Goal: Information Seeking & Learning: Check status

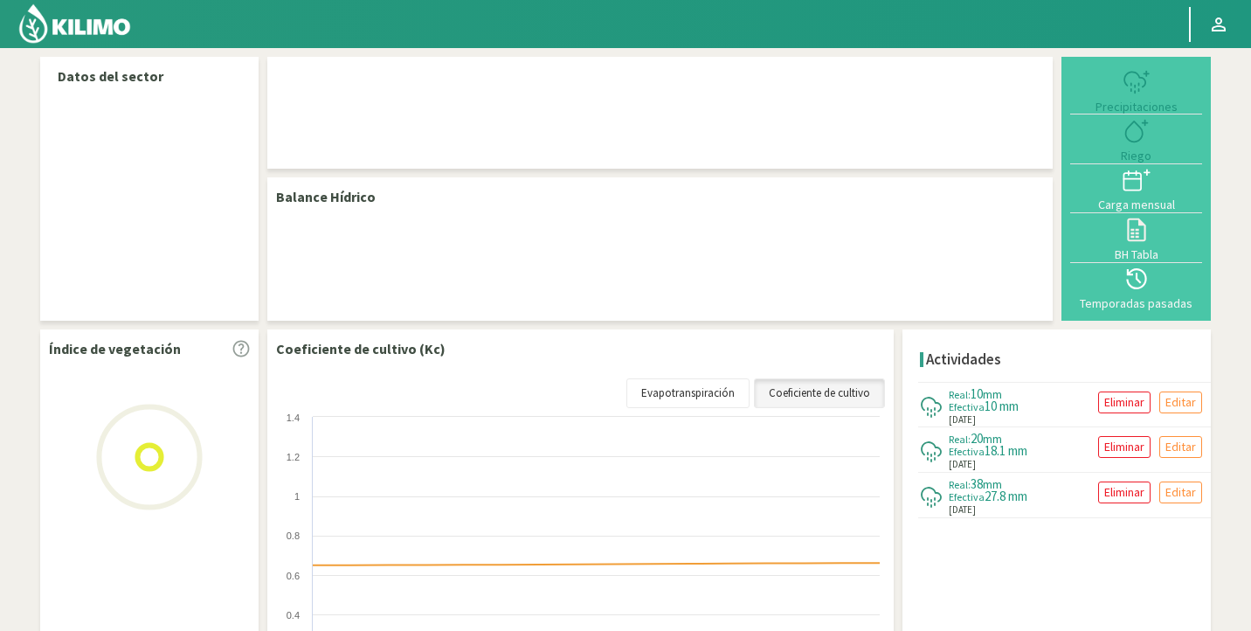
select select "267: Object"
select select "1: Object"
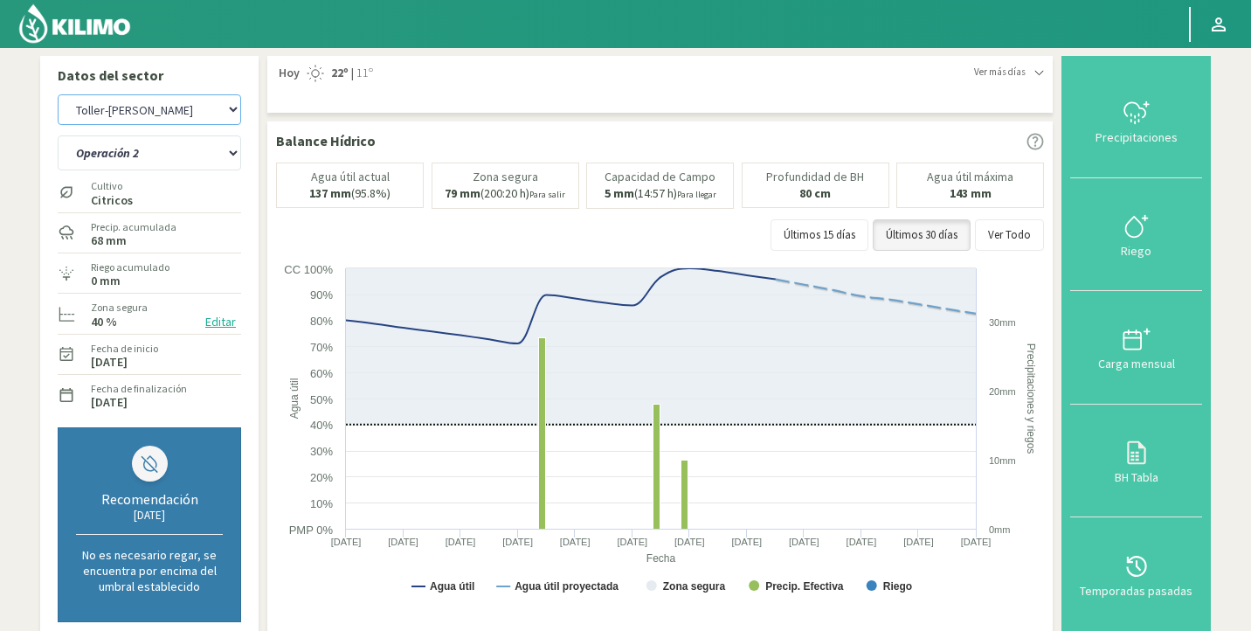
click at [163, 110] on select "Agr. Huertos de Chocalan Agrícola Bakia Agrícola [GEOGRAPHIC_DATA] - IC Agrícol…" at bounding box center [149, 109] width 183 height 31
click at [58, 94] on select "Agr. Huertos de Chocalan Agrícola Bakia Agrícola [GEOGRAPHIC_DATA] - IC Agrícol…" at bounding box center [149, 109] width 183 height 31
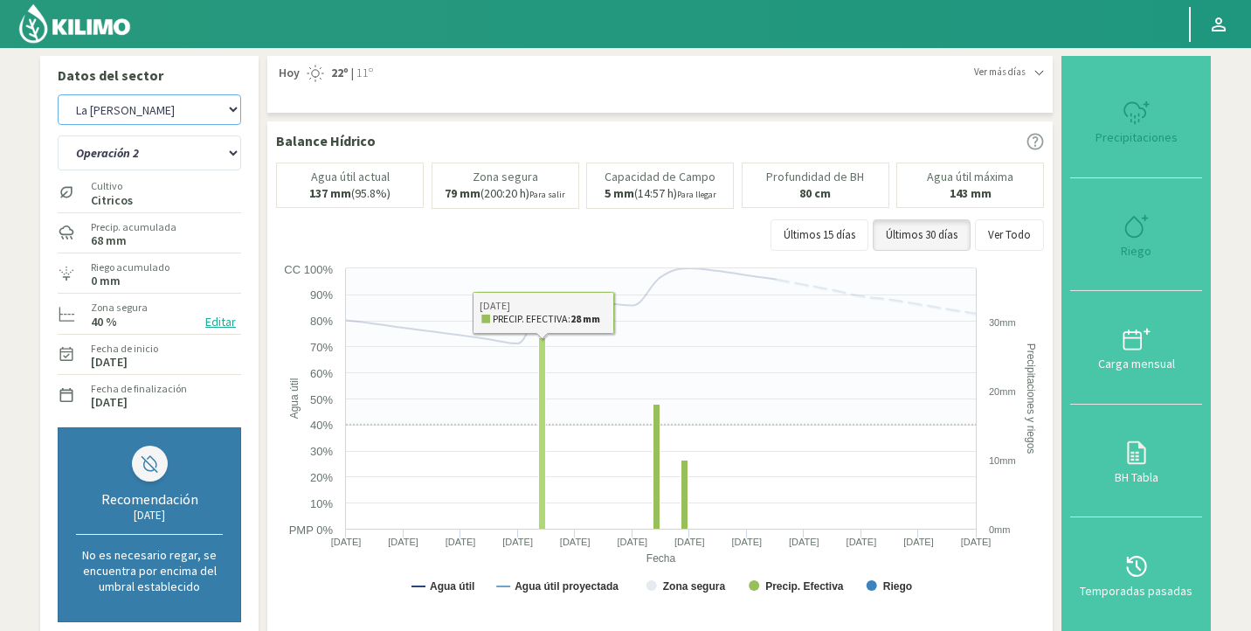
select select "407: Object"
select select "3: Object"
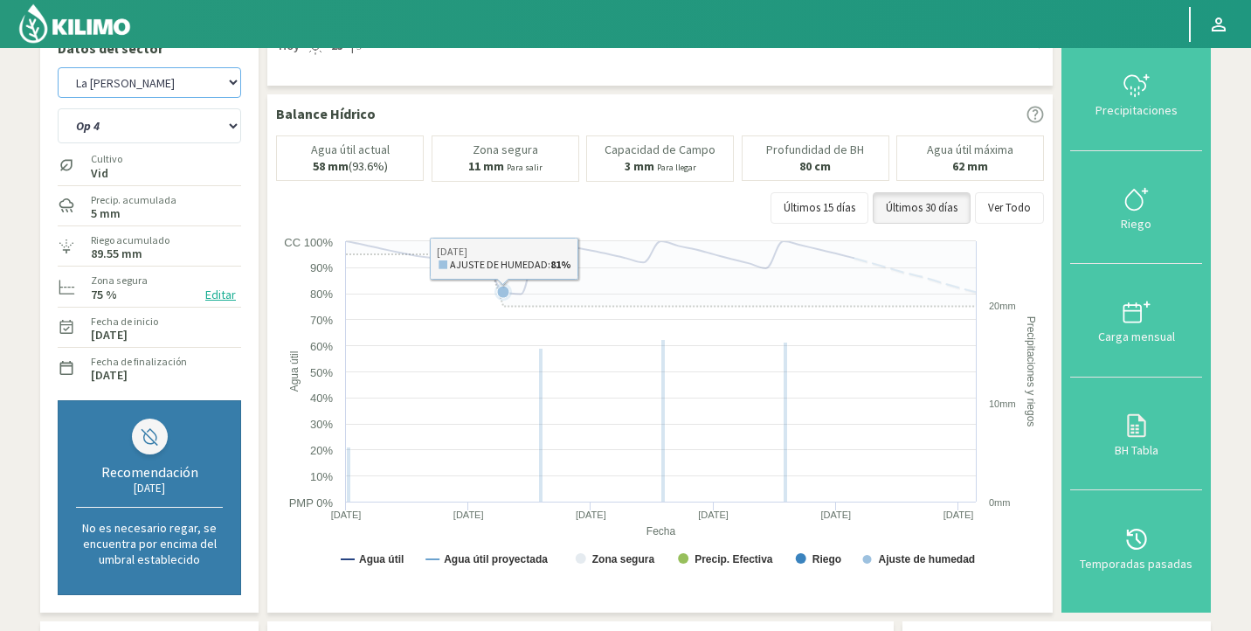
scroll to position [61, 0]
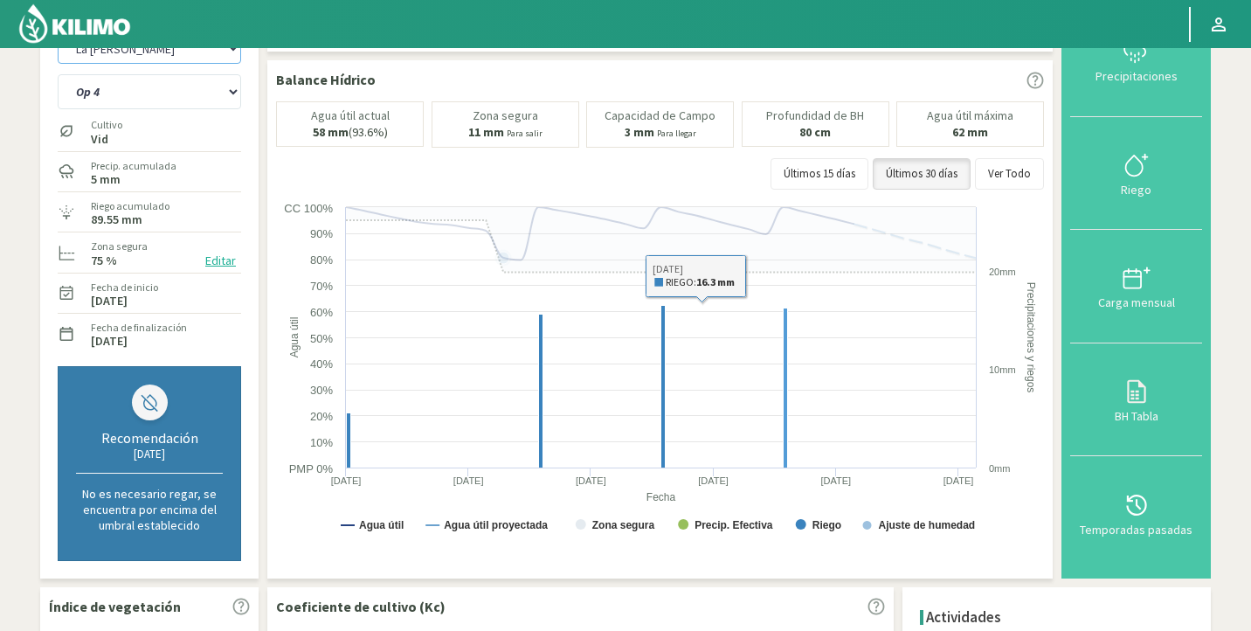
click at [784, 367] on rect at bounding box center [786, 388] width 4 height 160
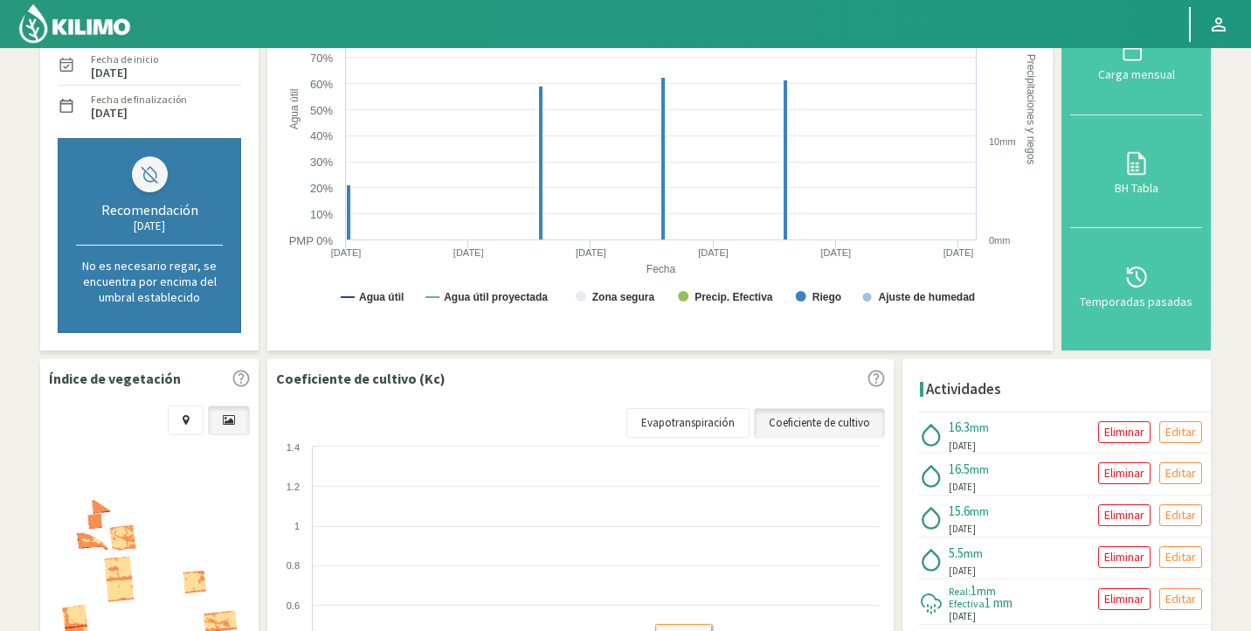
scroll to position [0, 0]
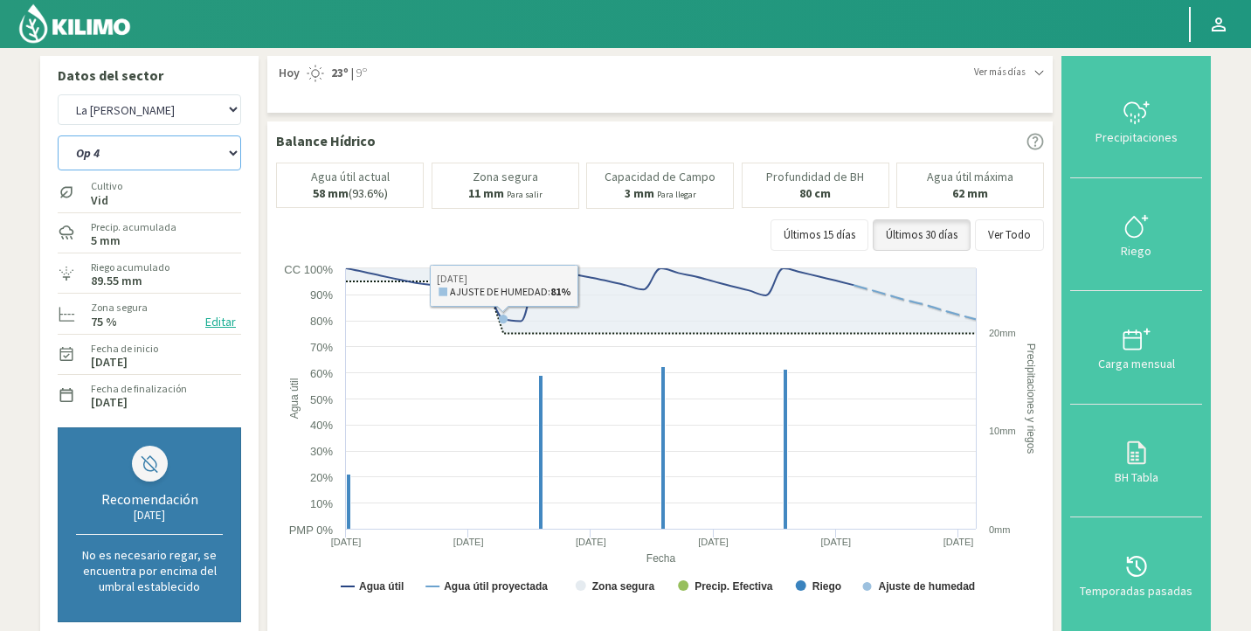
click at [148, 146] on select "Op 4 Op 5" at bounding box center [149, 152] width 183 height 35
click at [142, 101] on select "Agr. Huertos de Chocalan Agrícola Bakia Agrícola [GEOGRAPHIC_DATA] - IC Agrícol…" at bounding box center [149, 109] width 183 height 31
click at [58, 94] on select "Agr. Huertos de Chocalan Agrícola Bakia Agrícola [GEOGRAPHIC_DATA] - IC Agrícol…" at bounding box center [149, 109] width 183 height 31
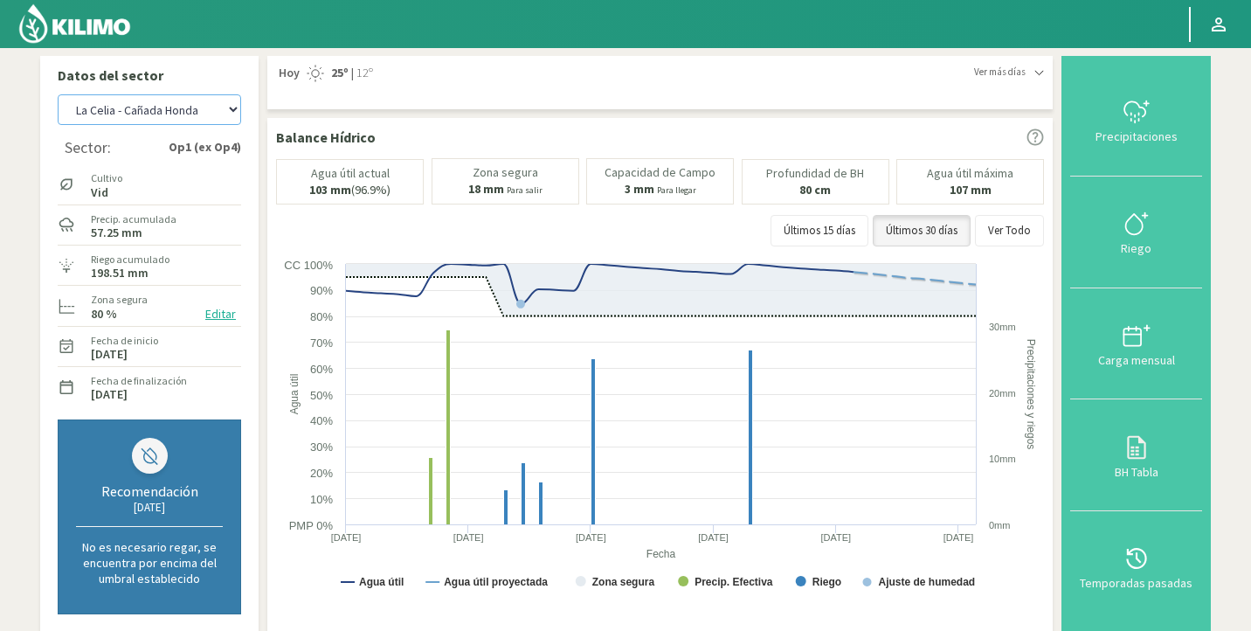
click at [176, 113] on select "Agr. Huertos de Chocalan Agrícola Bakia Agrícola [GEOGRAPHIC_DATA] - IC Agrícol…" at bounding box center [149, 109] width 183 height 31
click at [58, 94] on select "Agr. Huertos de Chocalan Agrícola Bakia Agrícola [GEOGRAPHIC_DATA] - IC Agrícol…" at bounding box center [149, 109] width 183 height 31
select select "963: Object"
